Goal: Task Accomplishment & Management: Use online tool/utility

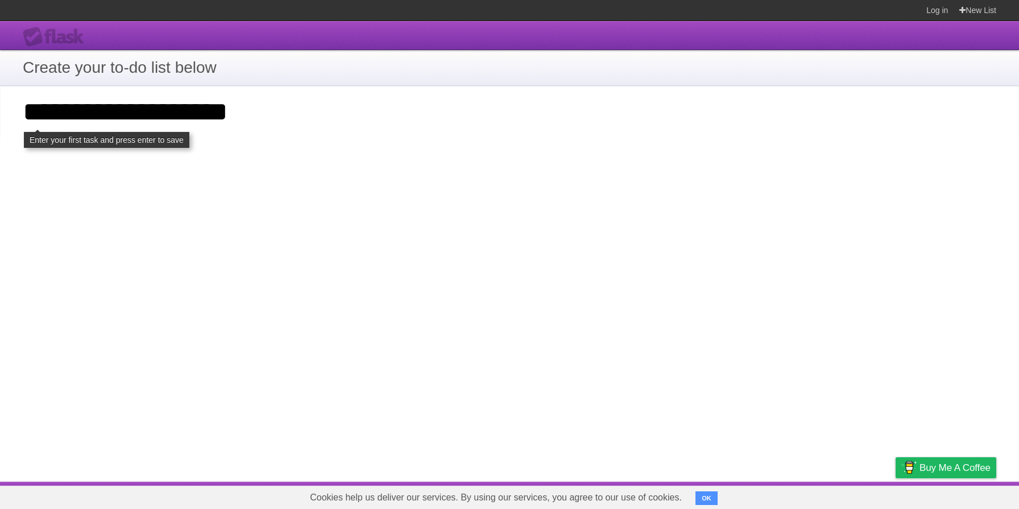
type input "**********"
click input "**********" at bounding box center [0, 0] width 0 height 0
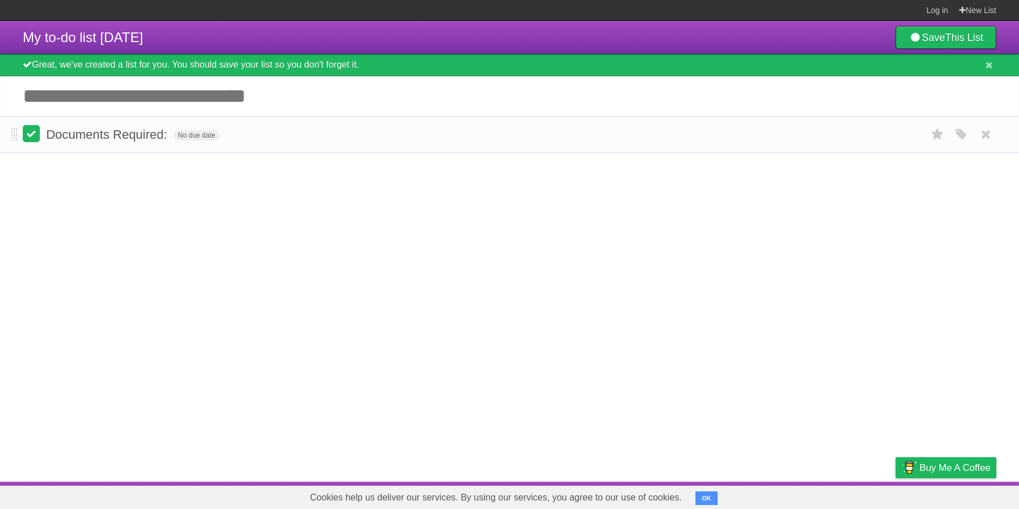
click at [39, 139] on label at bounding box center [31, 133] width 17 height 17
